Goal: Navigation & Orientation: Go to known website

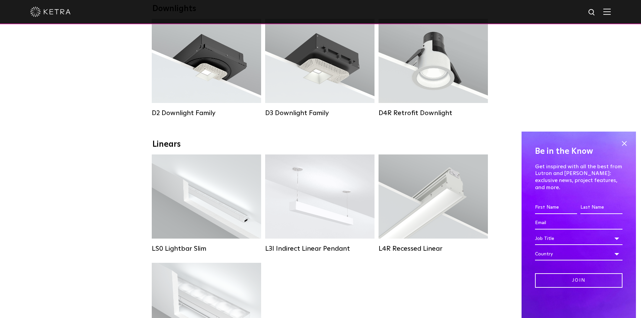
scroll to position [135, 0]
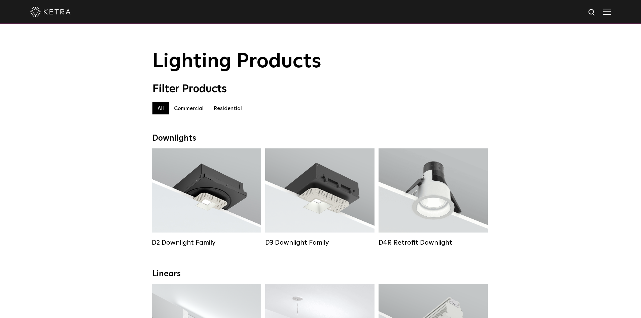
click at [65, 12] on img at bounding box center [50, 12] width 40 height 10
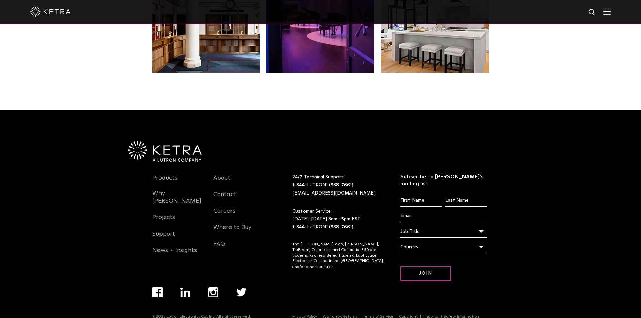
scroll to position [1415, 0]
